Goal: Task Accomplishment & Management: Use online tool/utility

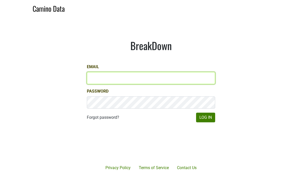
click at [133, 78] on input "Email" at bounding box center [151, 78] width 128 height 12
type input "steven@ashesdiamonds.com"
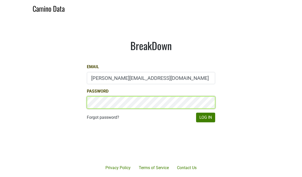
click at [196, 113] on button "Log In" at bounding box center [205, 118] width 19 height 10
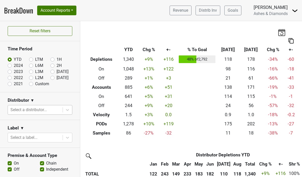
click at [40, 113] on div at bounding box center [35, 109] width 50 height 7
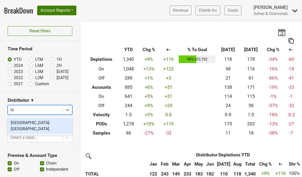
type input "l"
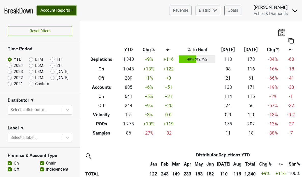
click at [64, 11] on button "Account Reports" at bounding box center [56, 11] width 39 height 10
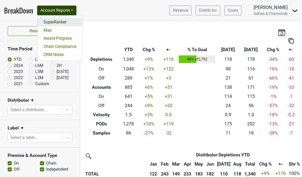
click at [61, 21] on link "SuperRanker" at bounding box center [59, 22] width 45 height 8
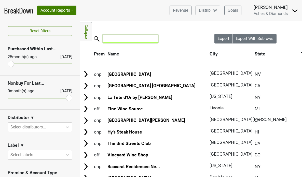
click at [115, 38] on input "search" at bounding box center [130, 39] width 55 height 8
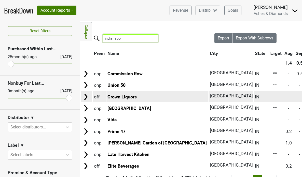
scroll to position [12, 0]
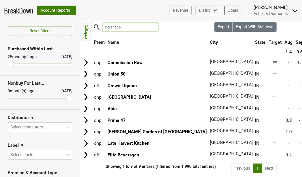
click at [132, 28] on input "indianapo" at bounding box center [130, 27] width 55 height 8
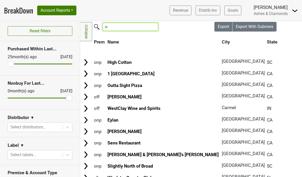
type input "i"
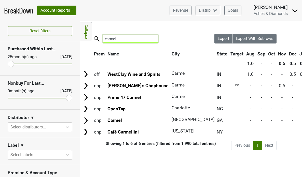
scroll to position [0, 0]
type input "carmel"
